Goal: Task Accomplishment & Management: Manage account settings

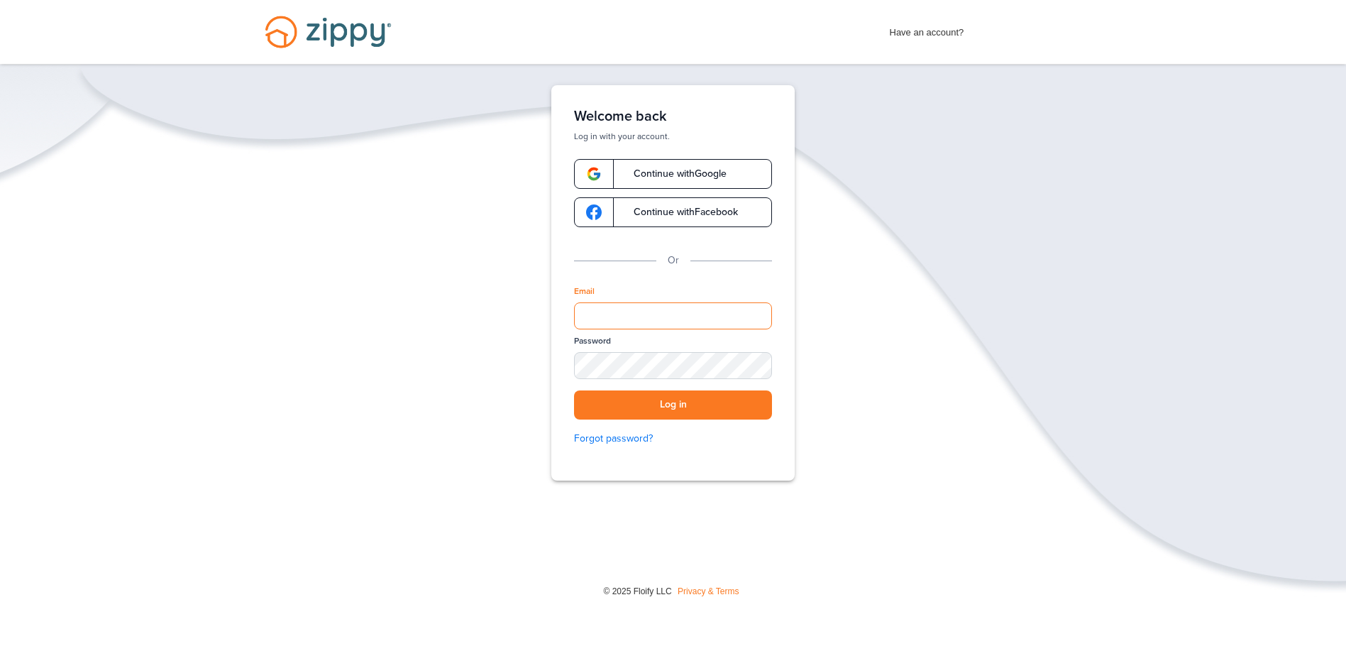
click at [639, 308] on input "Email" at bounding box center [673, 315] width 198 height 27
type input "**********"
drag, startPoint x: 636, startPoint y: 134, endPoint x: 634, endPoint y: 201, distance: 66.7
click at [636, 136] on p "Log in with your account." at bounding box center [673, 136] width 198 height 11
click at [574, 390] on button "Log in" at bounding box center [673, 404] width 198 height 29
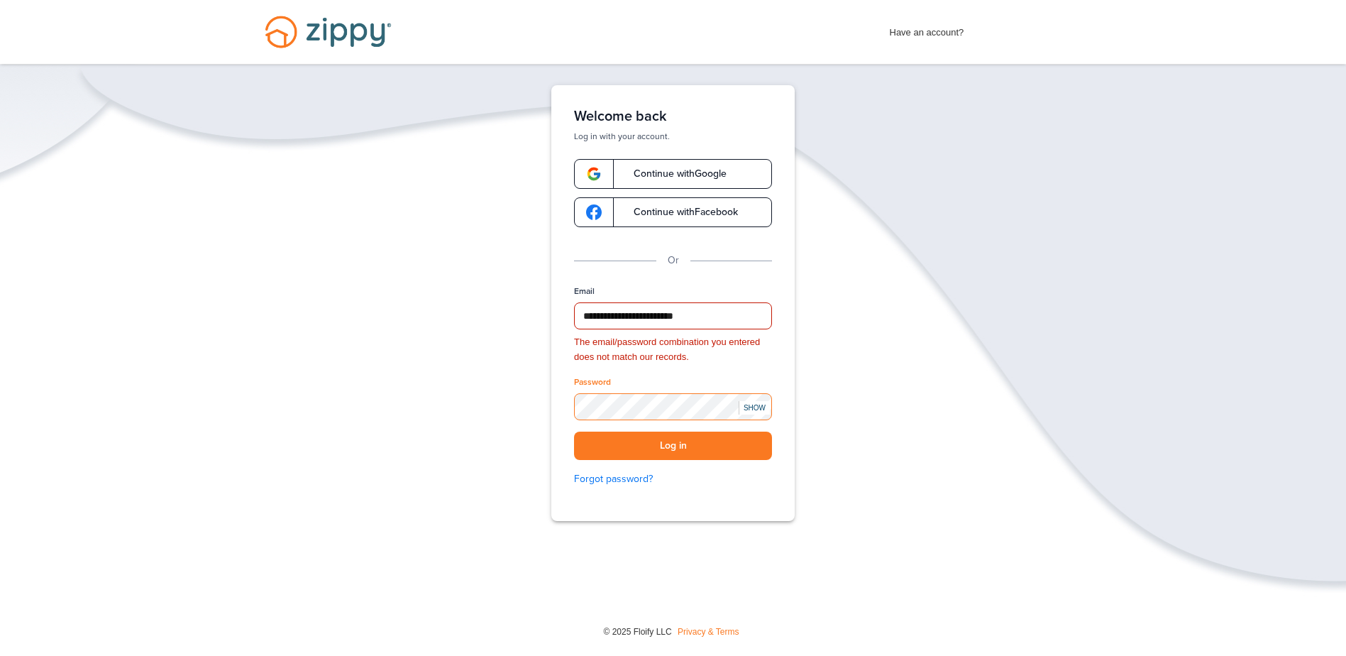
click at [574, 431] on button "Log in" at bounding box center [673, 445] width 198 height 29
click at [656, 442] on button "Log in" at bounding box center [673, 445] width 198 height 29
click at [626, 477] on link "Forgot password?" at bounding box center [673, 479] width 198 height 16
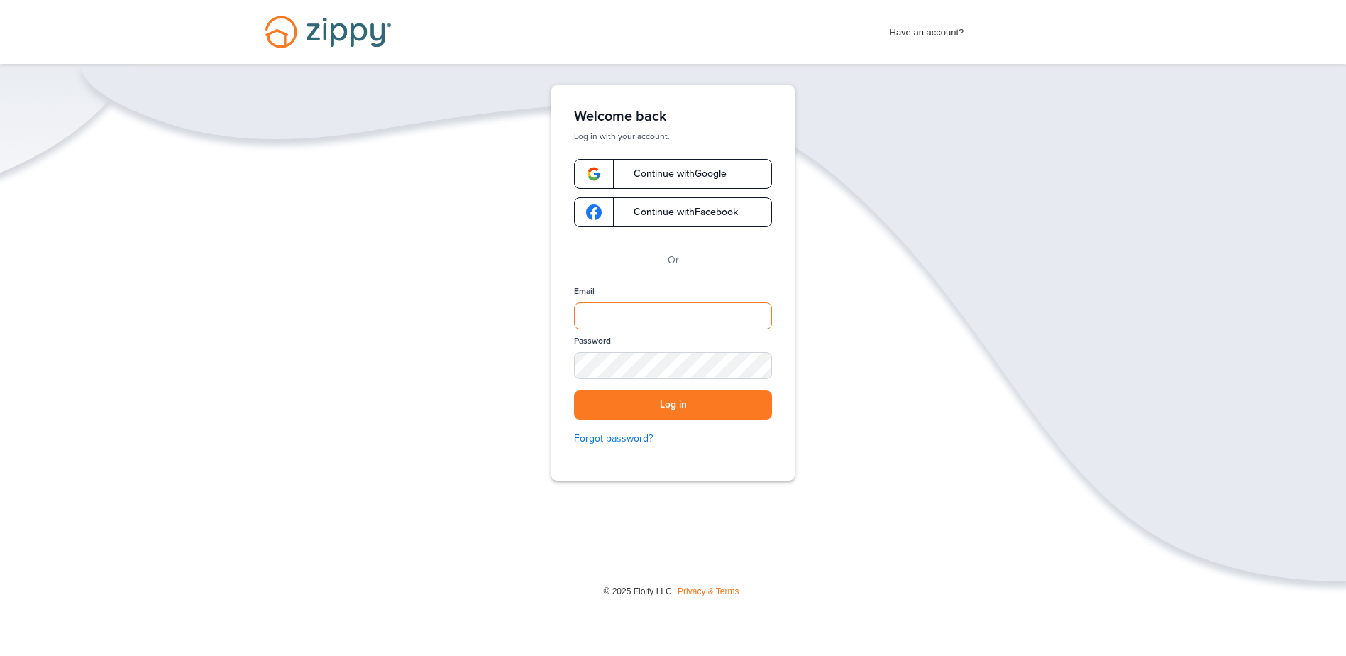
click at [668, 309] on input "Email" at bounding box center [673, 315] width 198 height 27
type input "**********"
click at [606, 341] on label "Password" at bounding box center [592, 341] width 37 height 12
click at [637, 436] on link "Forgot password?" at bounding box center [673, 439] width 198 height 16
